Goal: Task Accomplishment & Management: Use online tool/utility

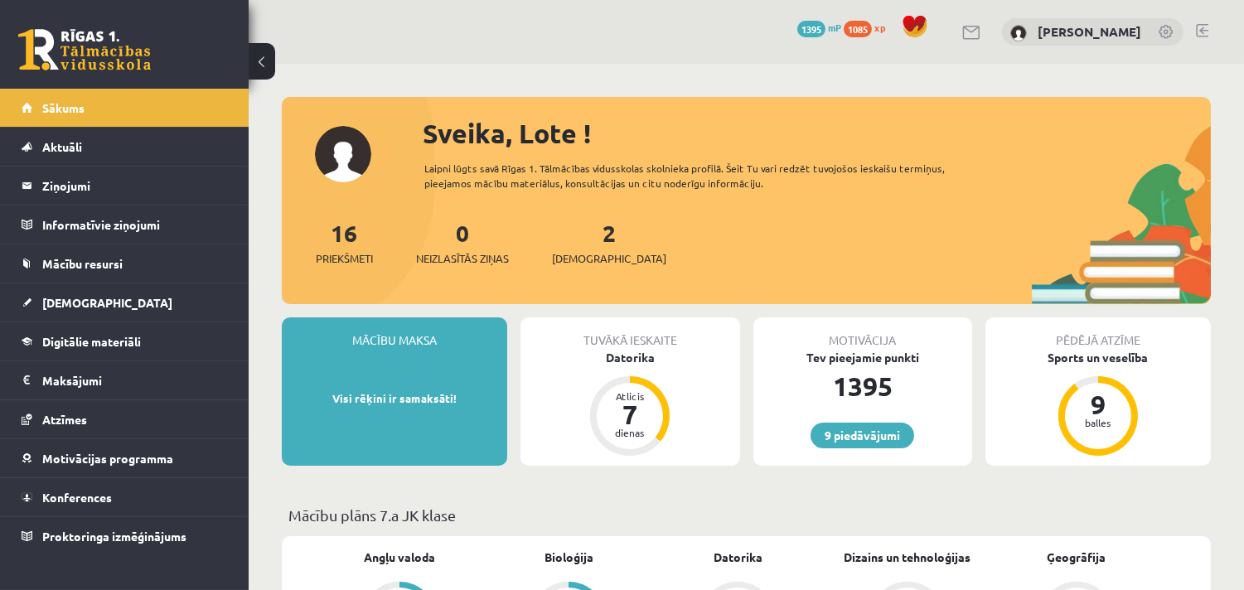
click at [569, 249] on div "2 Ieskaites" at bounding box center [609, 240] width 114 height 51
click at [572, 255] on span "[DEMOGRAPHIC_DATA]" at bounding box center [609, 258] width 114 height 17
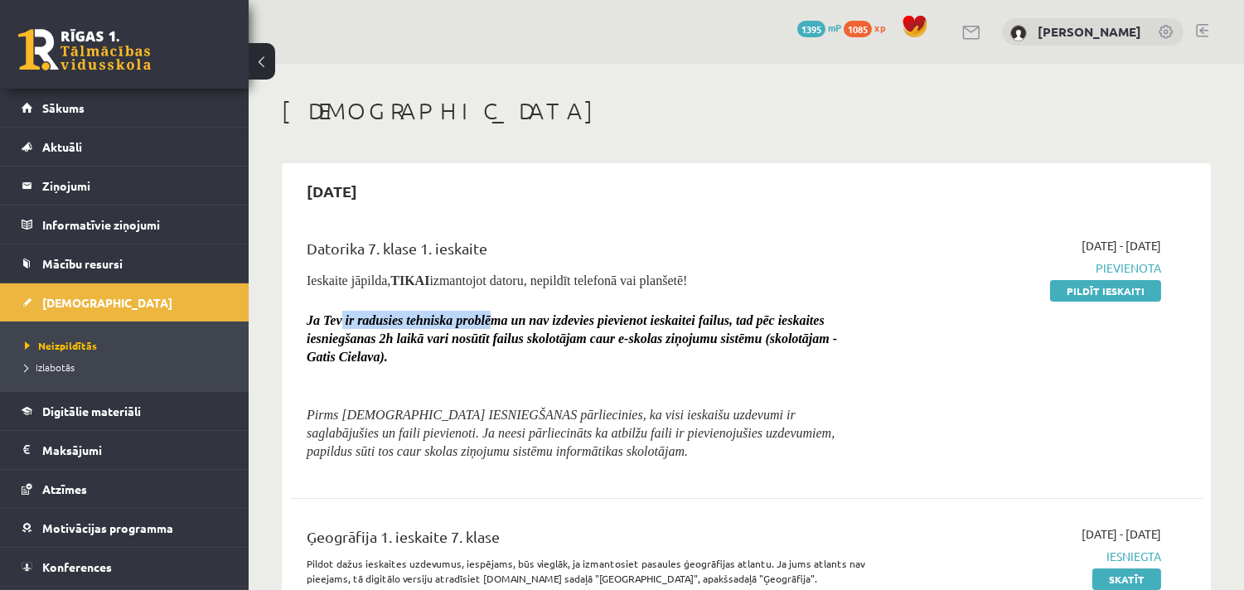
drag, startPoint x: 340, startPoint y: 323, endPoint x: 501, endPoint y: 316, distance: 161.7
click at [501, 316] on span "Ja Tev ir radusies tehniska problēma un nav izdevies pievienot ieskaitei failus…" at bounding box center [572, 338] width 530 height 51
click at [500, 308] on div "Datorika 7. klase 1. ieskaite Ieskaite jāpilda, TIKAI izmantojot datoru, nepild…" at bounding box center [587, 354] width 586 height 234
